Goal: Task Accomplishment & Management: Manage account settings

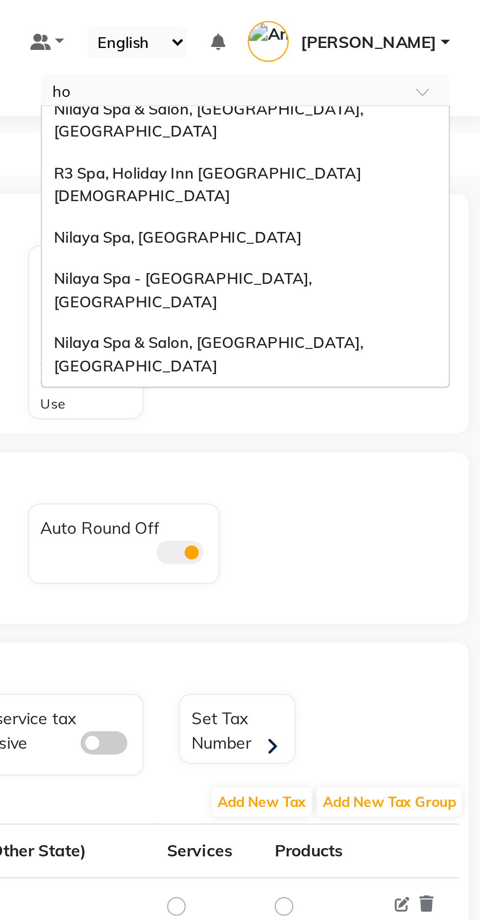
type input "hol"
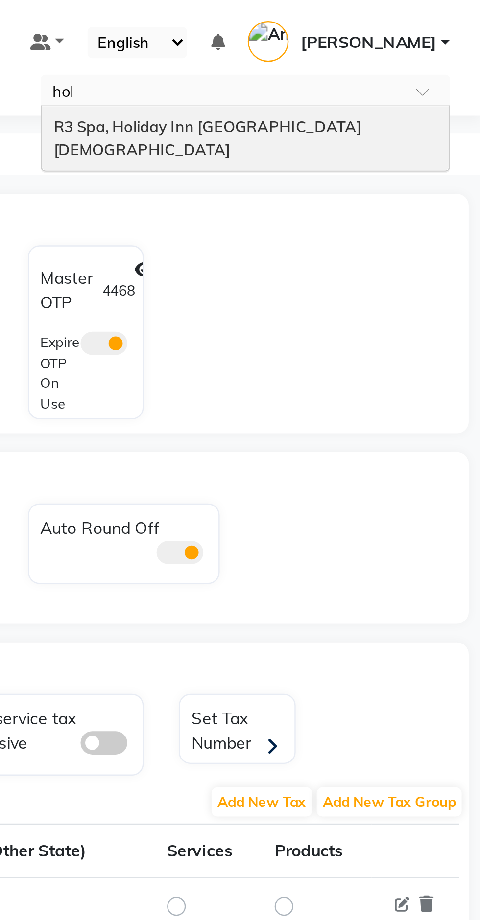
click at [325, 50] on span "R3 Spa, Holiday Inn [GEOGRAPHIC_DATA] [DEMOGRAPHIC_DATA]" at bounding box center [366, 58] width 130 height 18
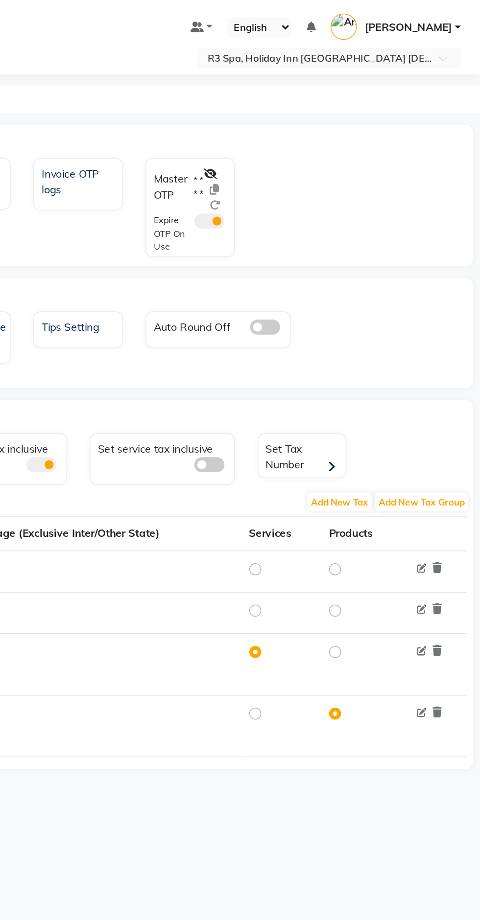
click at [304, 112] on icon at bounding box center [304, 113] width 9 height 7
